Goal: Transaction & Acquisition: Purchase product/service

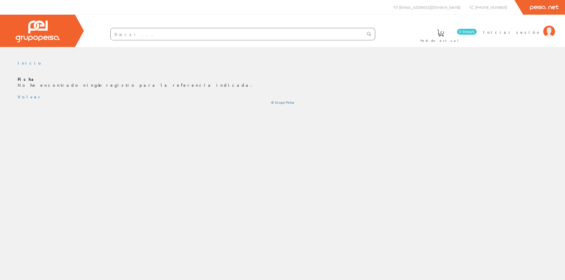
click at [370, 32] on icon at bounding box center [369, 34] width 4 height 4
click at [162, 33] on input "text" at bounding box center [237, 34] width 253 height 12
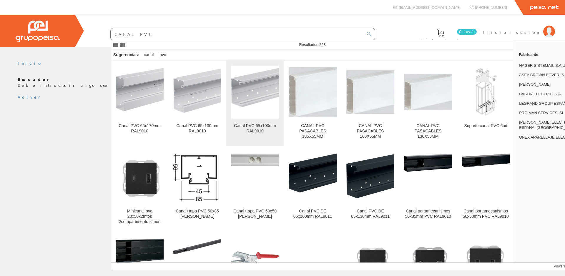
type input "CANAL PVC"
click at [270, 127] on div "Canal PVC 65x100mm RAL9010" at bounding box center [255, 128] width 48 height 11
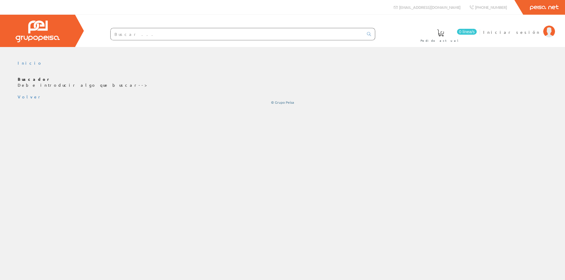
click at [141, 33] on input "text" at bounding box center [237, 34] width 253 height 12
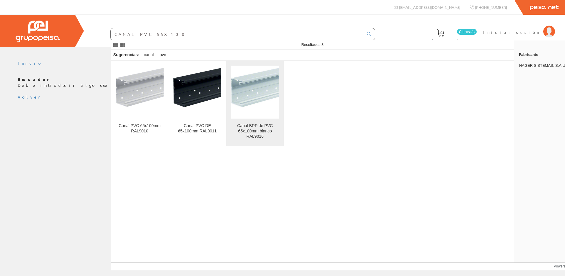
type input "CANAL PVC 65X100"
click at [264, 132] on div "Canal BRP de PVC 65x100mm blanco RAL9016" at bounding box center [255, 131] width 48 height 16
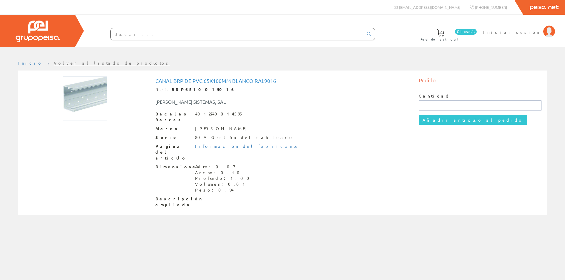
click at [430, 107] on input "text" at bounding box center [480, 106] width 123 height 10
type input "2"
click at [425, 149] on div "Canal BRP de PVC 65x100mm blanco RAL9016 Ref. BRP6510019016 HAGER SISTEMAS, SAU…" at bounding box center [282, 143] width 527 height 134
click at [448, 121] on input "Añadir artículo al pedido" at bounding box center [473, 120] width 108 height 10
drag, startPoint x: 427, startPoint y: 107, endPoint x: 414, endPoint y: 106, distance: 13.2
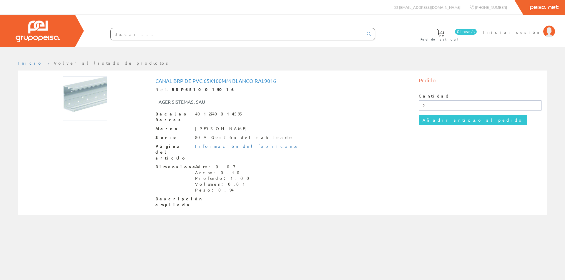
click at [414, 106] on div "Pedido Cantidad 2 Añadir artículo al pedido" at bounding box center [480, 105] width 132 height 59
type input "1"
click at [448, 124] on input "Añadir artículo al pedido" at bounding box center [473, 120] width 108 height 10
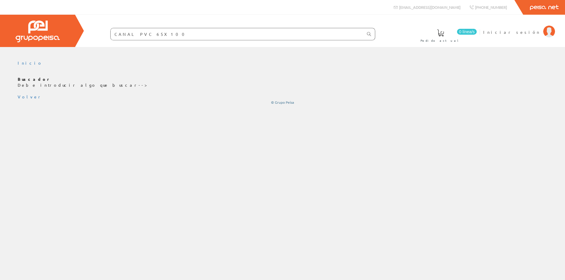
click at [370, 32] on icon at bounding box center [369, 34] width 4 height 4
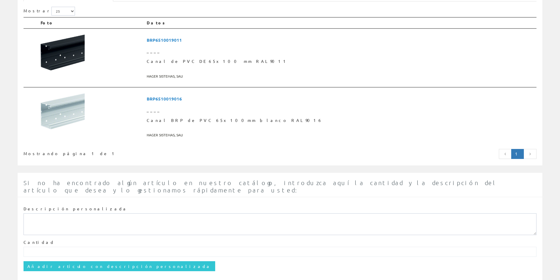
scroll to position [118, 0]
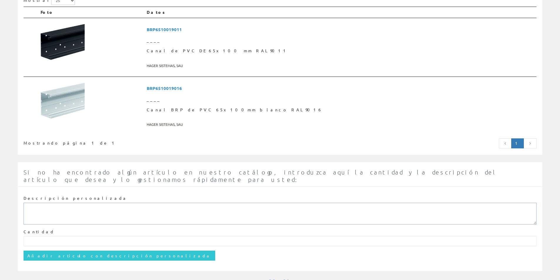
click at [268, 203] on textarea at bounding box center [280, 214] width 513 height 22
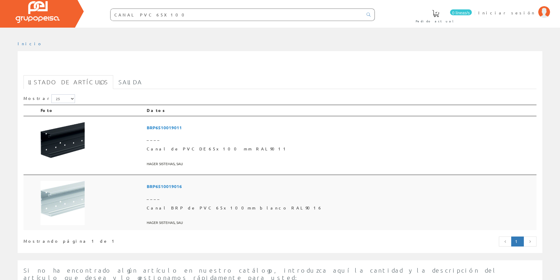
scroll to position [29, 0]
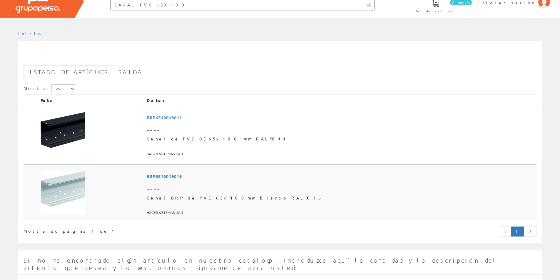
click at [257, 199] on font "Canal BRP de PVC 65x100mm blanco RAL9016" at bounding box center [235, 197] width 176 height 5
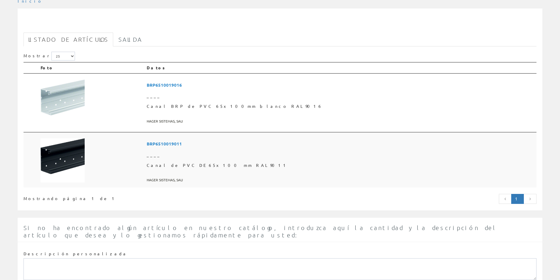
scroll to position [60, 0]
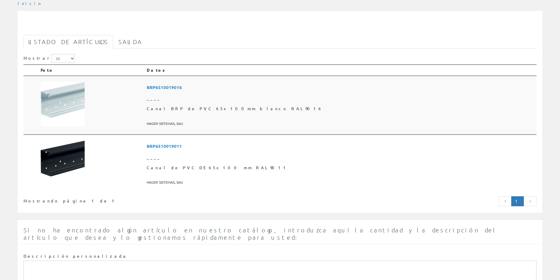
click at [182, 85] on font "BRP6510019016" at bounding box center [164, 87] width 35 height 6
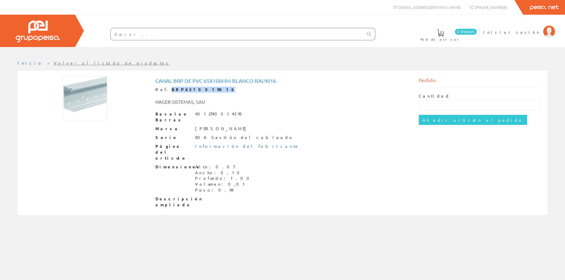
drag, startPoint x: 164, startPoint y: 89, endPoint x: 203, endPoint y: 91, distance: 39.2
click at [203, 91] on div "Ref. BRP6510019016" at bounding box center [282, 90] width 254 height 6
copy font "BRP6510019016"
